Goal: Browse casually

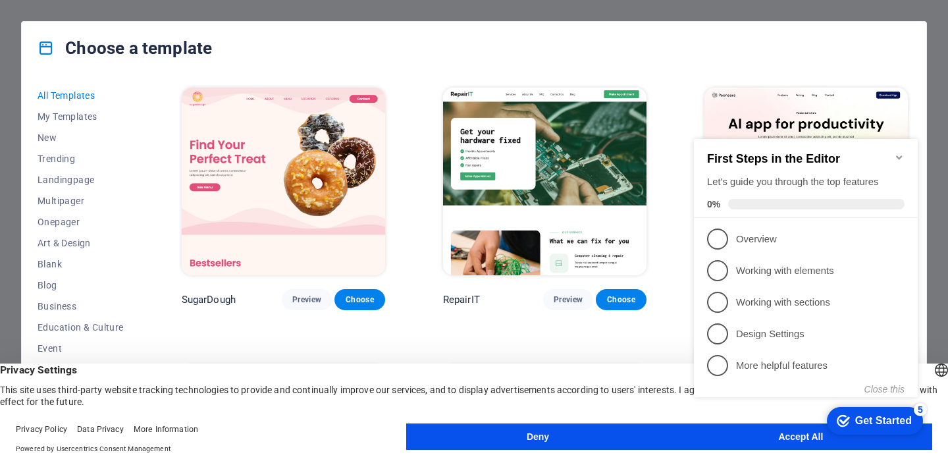
click at [782, 440] on appcues-checklist "Contextual help checklist present on screen" at bounding box center [808, 281] width 240 height 323
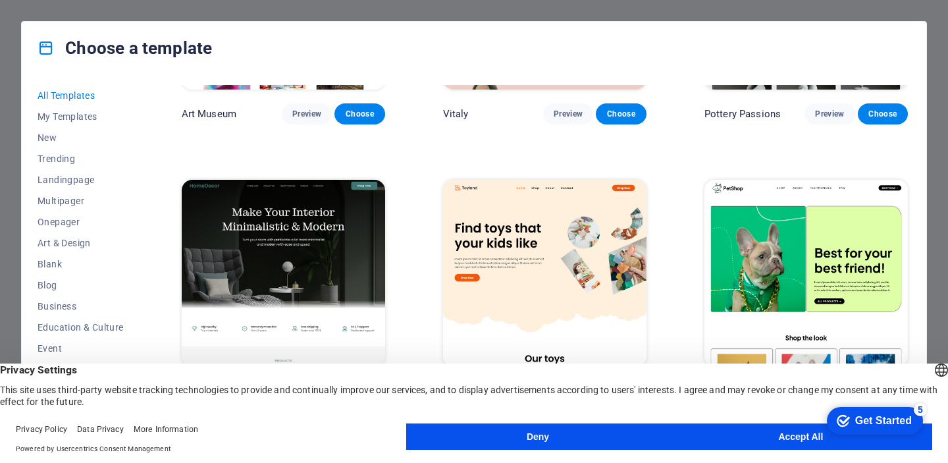
scroll to position [596, 0]
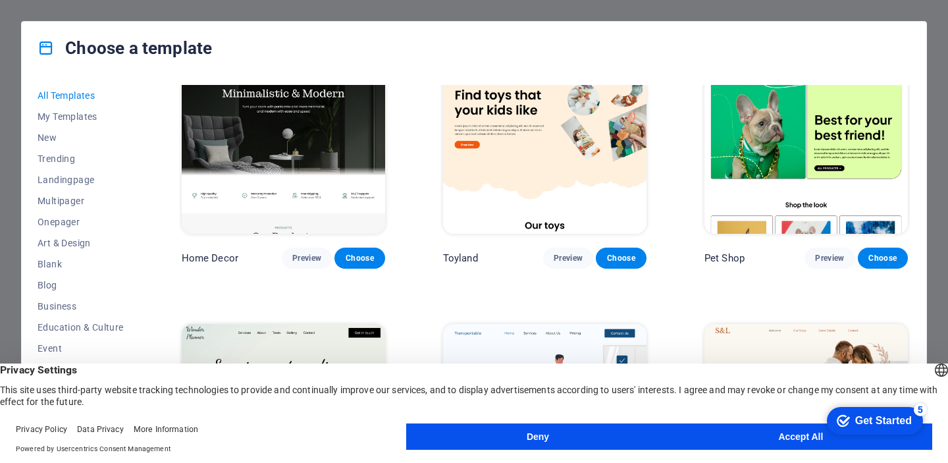
click at [763, 437] on button "Accept All" at bounding box center [800, 436] width 263 height 26
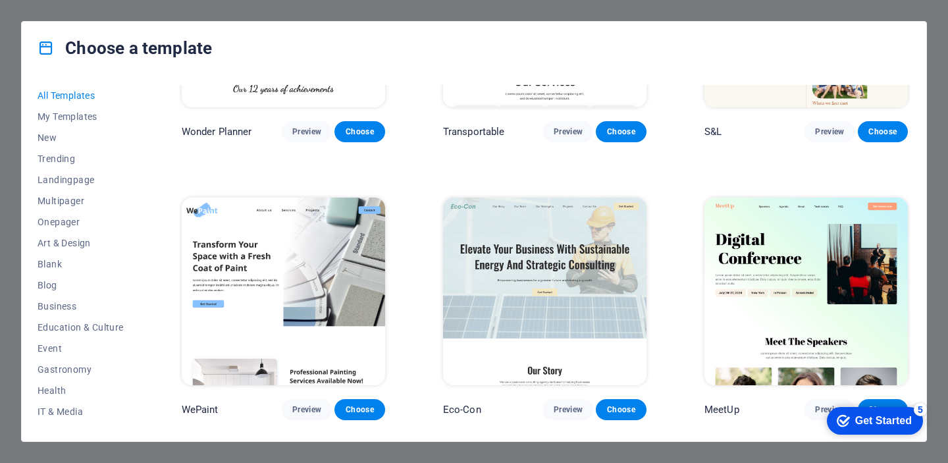
scroll to position [1308, 0]
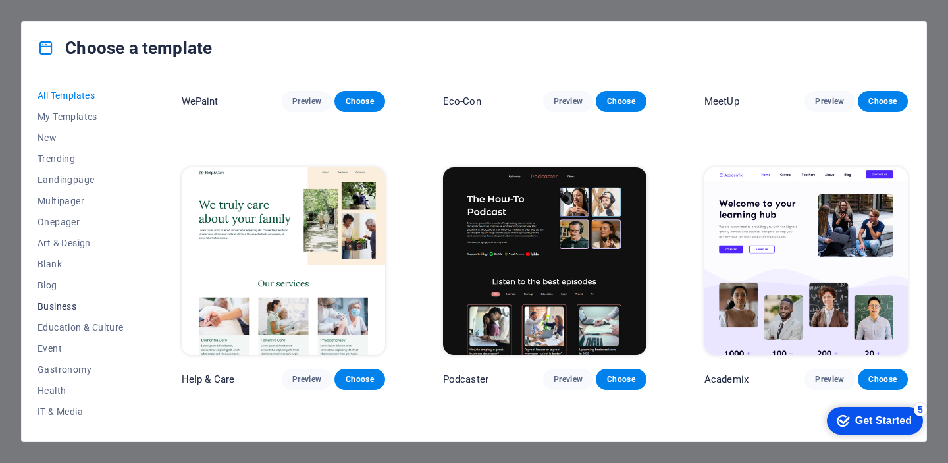
click at [72, 303] on span "Business" at bounding box center [81, 306] width 86 height 11
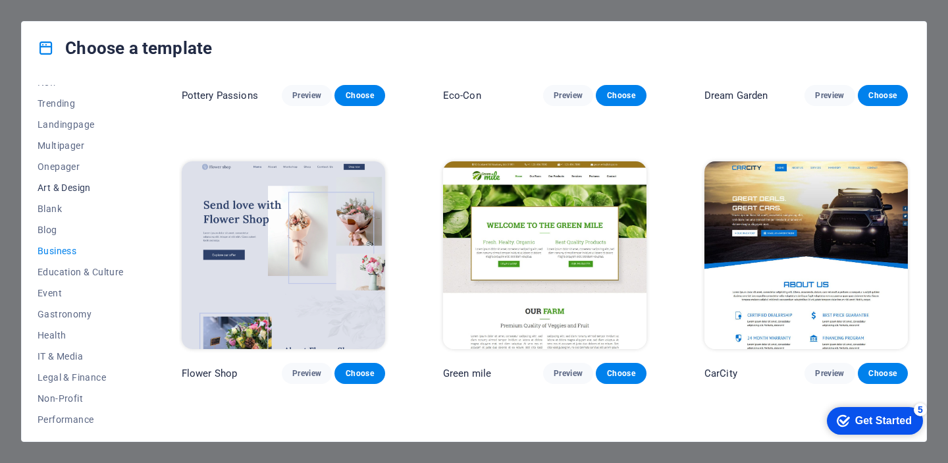
scroll to position [207, 0]
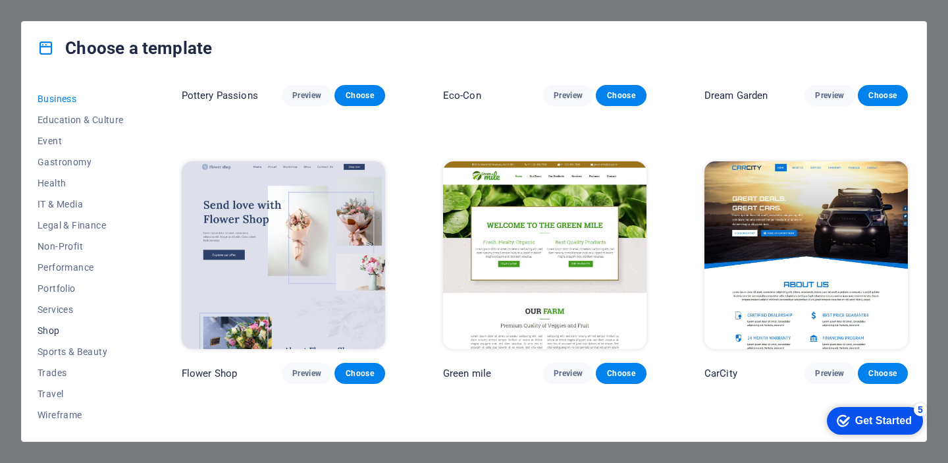
click at [49, 330] on span "Shop" at bounding box center [81, 330] width 86 height 11
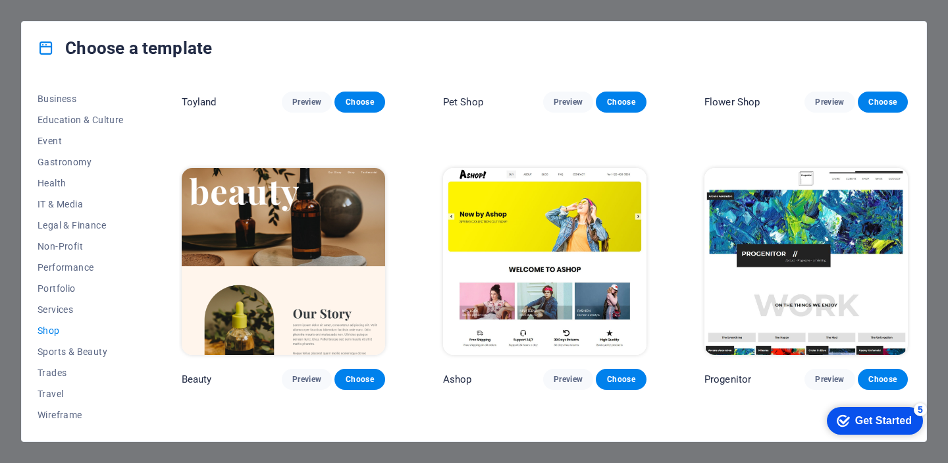
scroll to position [498, 0]
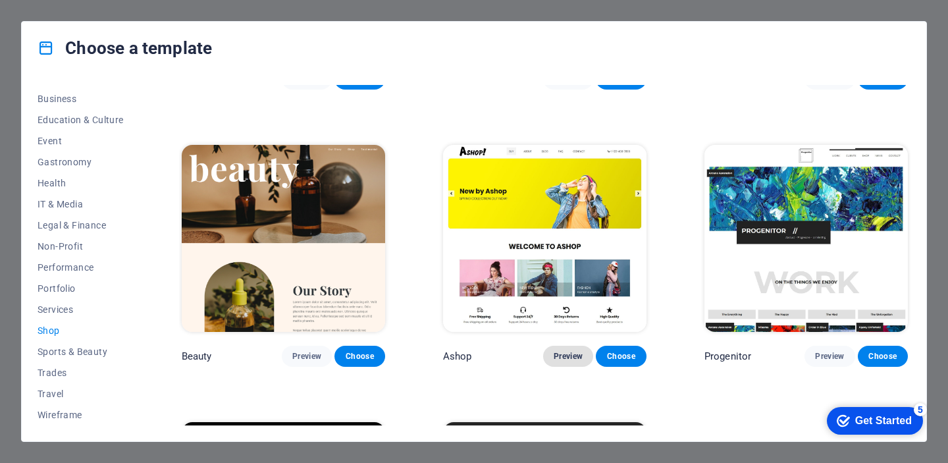
click at [563, 354] on span "Preview" at bounding box center [567, 356] width 29 height 11
